Goal: Information Seeking & Learning: Learn about a topic

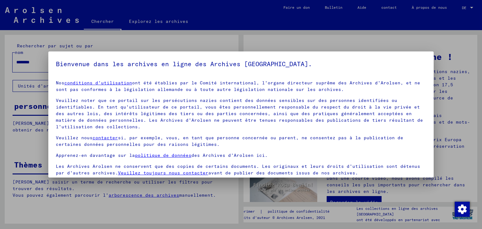
click at [477, 8] on div at bounding box center [241, 114] width 482 height 229
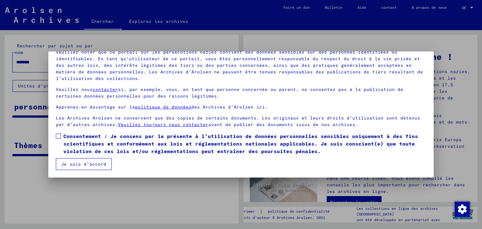
scroll to position [48, 0]
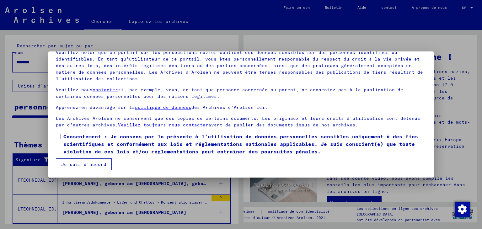
click at [56, 131] on mat-dialog-content "Nos conditions d'utilisation ont été établies par le Comité international, l'or…" at bounding box center [240, 98] width 385 height 143
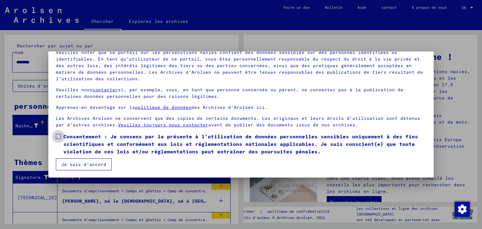
click at [58, 135] on span at bounding box center [58, 136] width 5 height 5
click at [78, 159] on button "Je suis d'accord" at bounding box center [84, 164] width 56 height 12
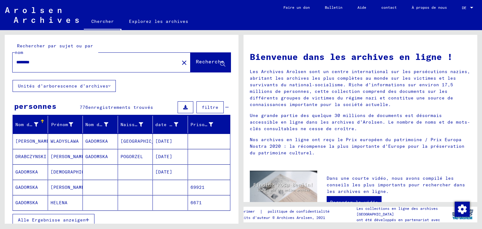
click at [149, 192] on mat-cell at bounding box center [135, 187] width 35 height 15
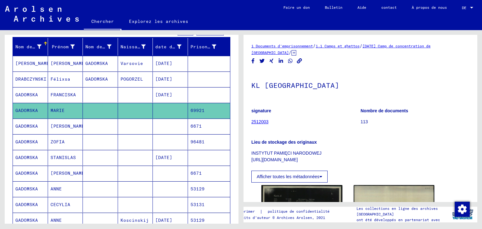
click at [161, 161] on mat-cell "[DATE]" at bounding box center [170, 157] width 35 height 15
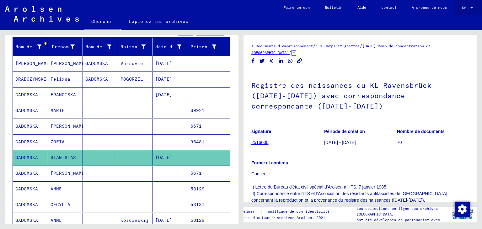
click at [462, 4] on div "DE DE" at bounding box center [468, 6] width 13 height 11
click at [459, 13] on span "Anglais" at bounding box center [462, 11] width 28 height 11
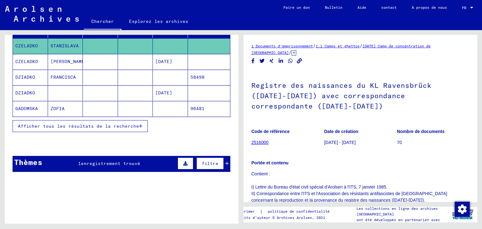
scroll to position [95, 0]
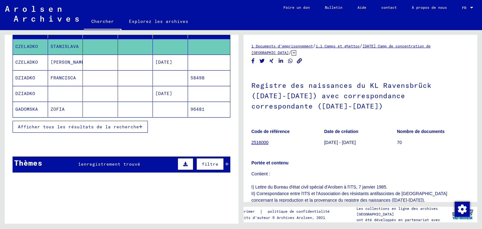
click at [101, 161] on font "enregistrement trouvé" at bounding box center [110, 164] width 59 height 6
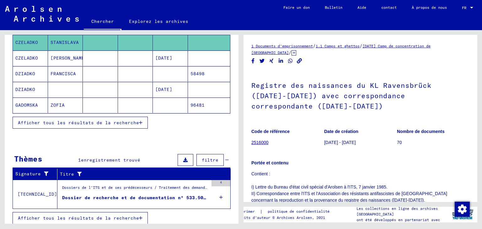
click at [130, 191] on div "Dossiers de l'ITS et de ses prédécesseurs / Traitement des demandes de renseign…" at bounding box center [135, 189] width 146 height 9
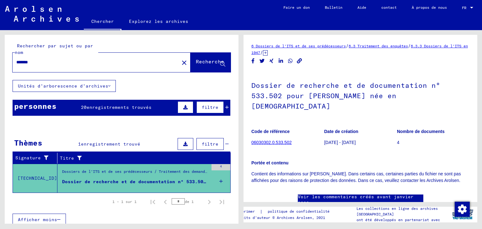
click at [96, 116] on mat-table "Nom de famille Prénom Nom de naissance Naissance date de naissance Prisonnier #…" at bounding box center [122, 164] width 218 height 97
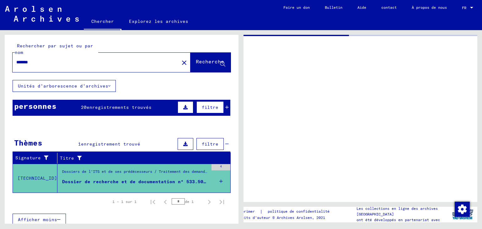
type input "********"
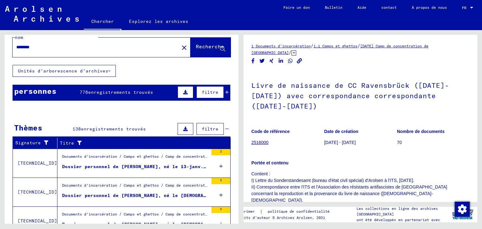
scroll to position [16, 0]
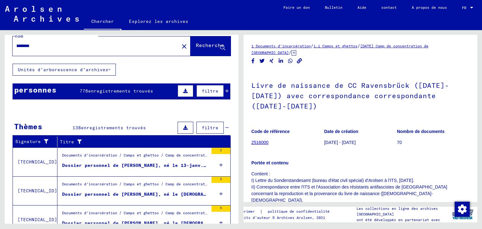
click at [122, 165] on font "Dossier personnel de [PERSON_NAME], né le 13-janv.-1924, né à [GEOGRAPHIC_DATA]" at bounding box center [173, 165] width 223 height 6
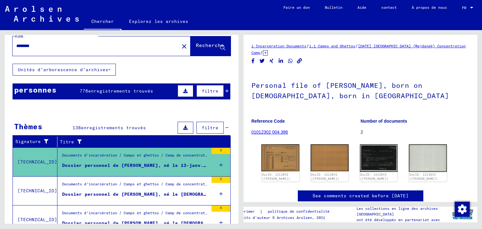
scroll to position [43, 0]
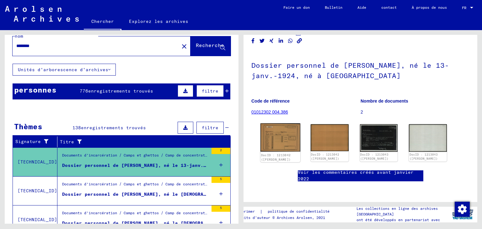
click at [284, 123] on img at bounding box center [280, 137] width 40 height 28
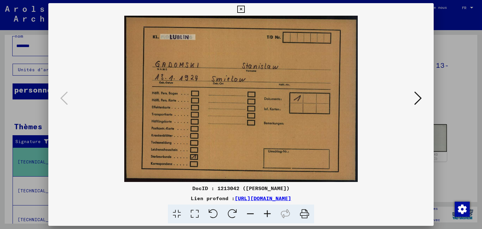
click at [415, 95] on icon at bounding box center [418, 98] width 8 height 15
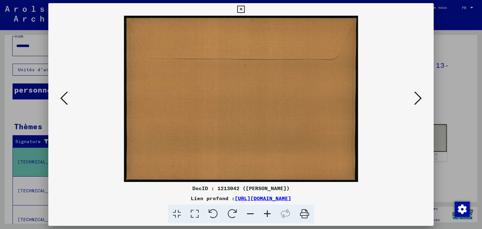
click at [415, 95] on icon at bounding box center [418, 98] width 8 height 15
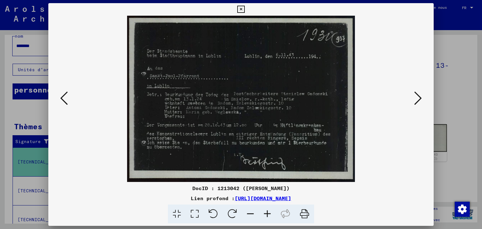
click at [417, 96] on icon at bounding box center [418, 98] width 8 height 15
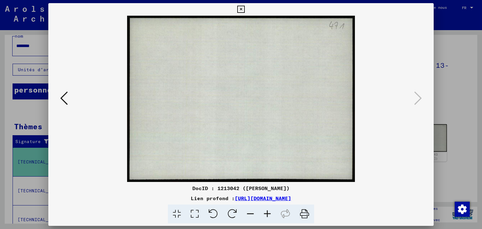
click at [453, 89] on div at bounding box center [241, 114] width 482 height 229
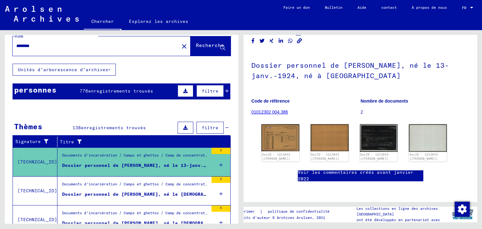
click at [162, 188] on div "Documents d'incarcération / Camps et ghettos / Camp de concentration de [GEOGRA…" at bounding box center [135, 185] width 146 height 9
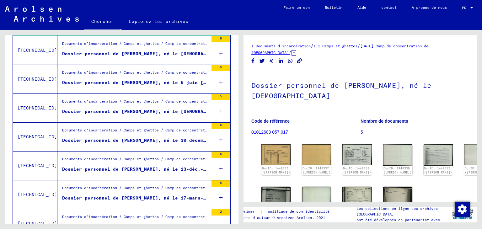
scroll to position [196, 0]
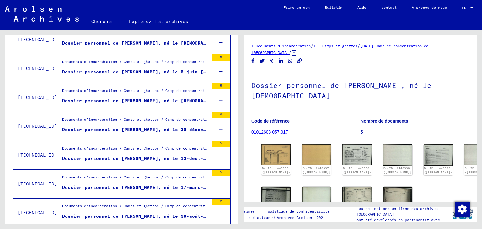
click at [164, 156] on font "Dossier personnel de [PERSON_NAME], né le 13-déc.-1887" at bounding box center [138, 159] width 152 height 6
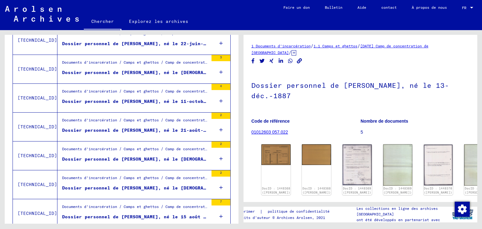
scroll to position [400, 0]
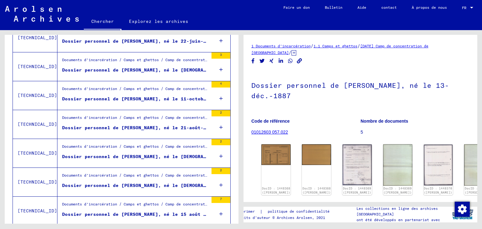
click at [180, 149] on div "Documents d'incarcération / Camps et ghettos / Camp de concentration de [GEOGRA…" at bounding box center [135, 148] width 146 height 9
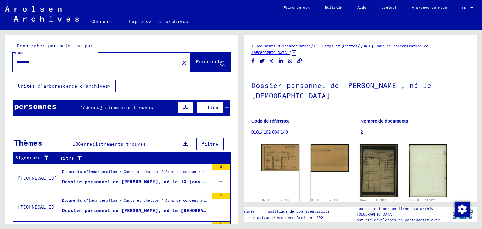
click at [151, 179] on font "Dossier personnel de [PERSON_NAME], né le 13-janv.-1924, né à [GEOGRAPHIC_DATA]" at bounding box center [173, 182] width 223 height 6
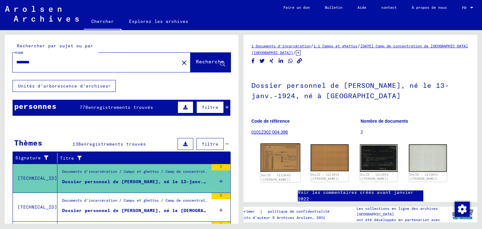
click at [266, 157] on img at bounding box center [280, 157] width 40 height 28
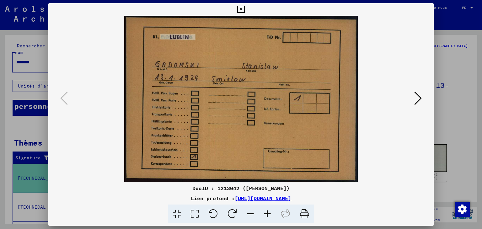
click at [430, 106] on div at bounding box center [240, 99] width 385 height 166
click at [428, 105] on div at bounding box center [240, 99] width 385 height 166
click at [424, 101] on div at bounding box center [240, 99] width 385 height 166
click at [420, 101] on icon at bounding box center [418, 98] width 8 height 15
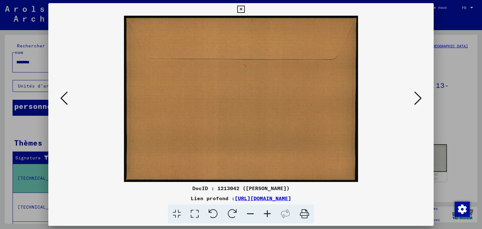
click at [421, 99] on icon at bounding box center [418, 98] width 8 height 15
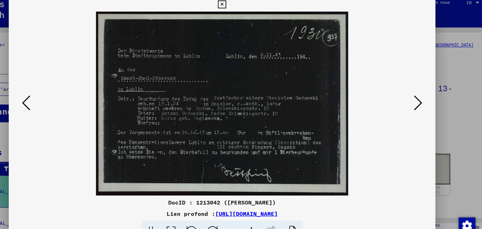
click at [91, 99] on img at bounding box center [241, 99] width 343 height 166
click at [72, 94] on img at bounding box center [241, 99] width 343 height 166
click at [62, 94] on icon at bounding box center [64, 98] width 8 height 15
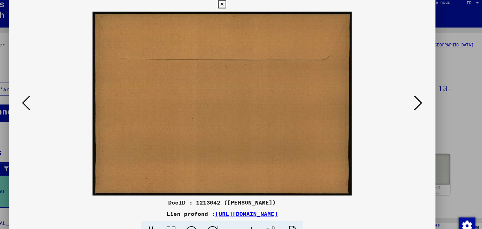
click at [62, 94] on icon at bounding box center [64, 98] width 8 height 15
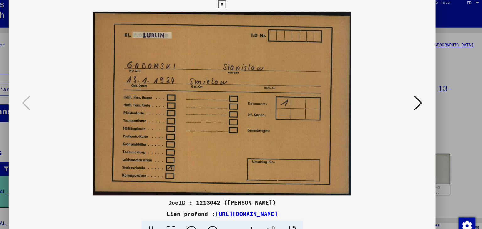
click at [413, 89] on div at bounding box center [240, 99] width 385 height 166
click at [417, 96] on icon at bounding box center [418, 98] width 8 height 15
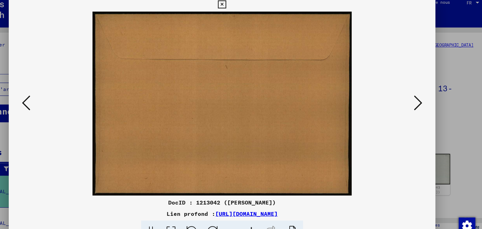
click at [417, 96] on icon at bounding box center [418, 98] width 8 height 15
